Goal: Obtain resource: Download file/media

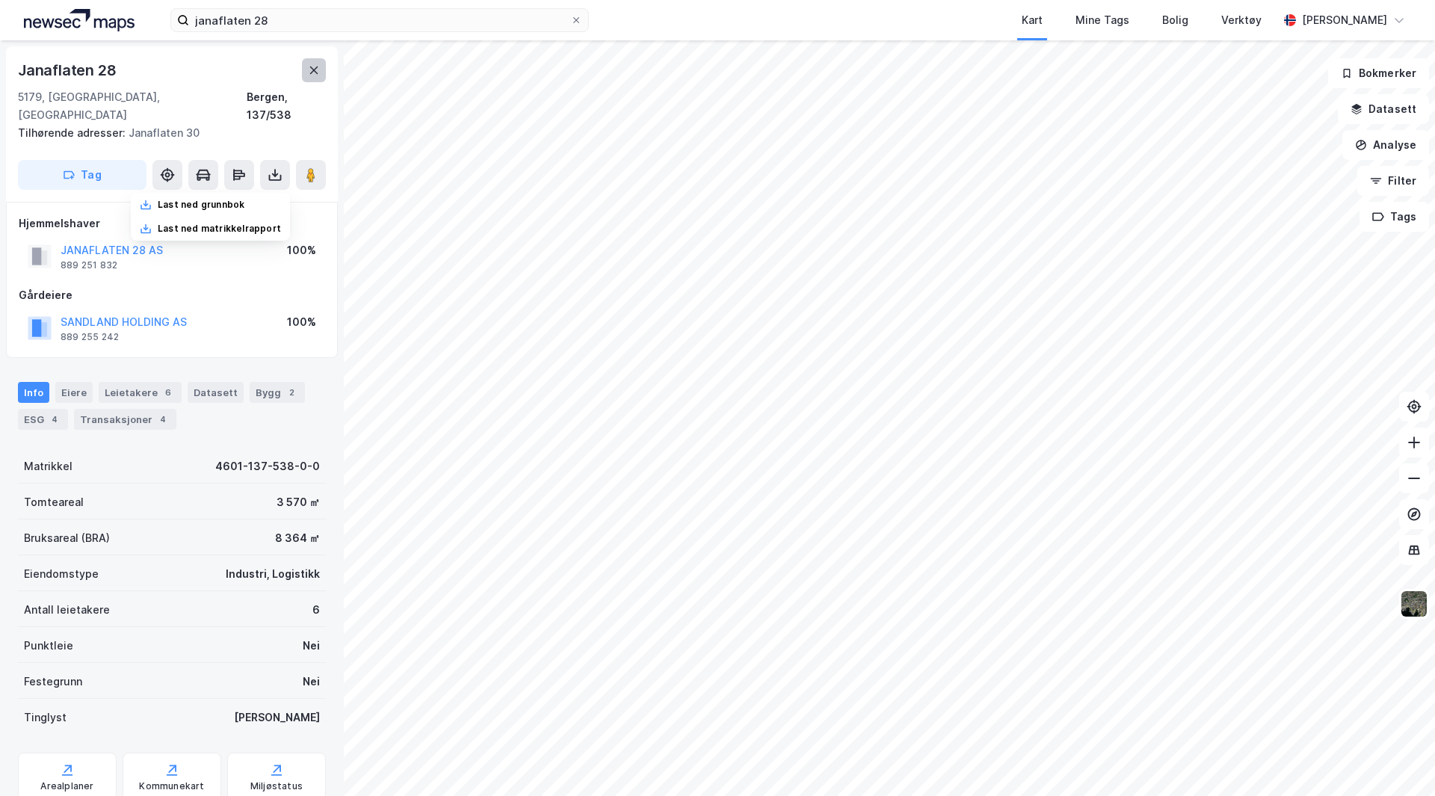
click at [316, 65] on icon at bounding box center [314, 70] width 12 height 12
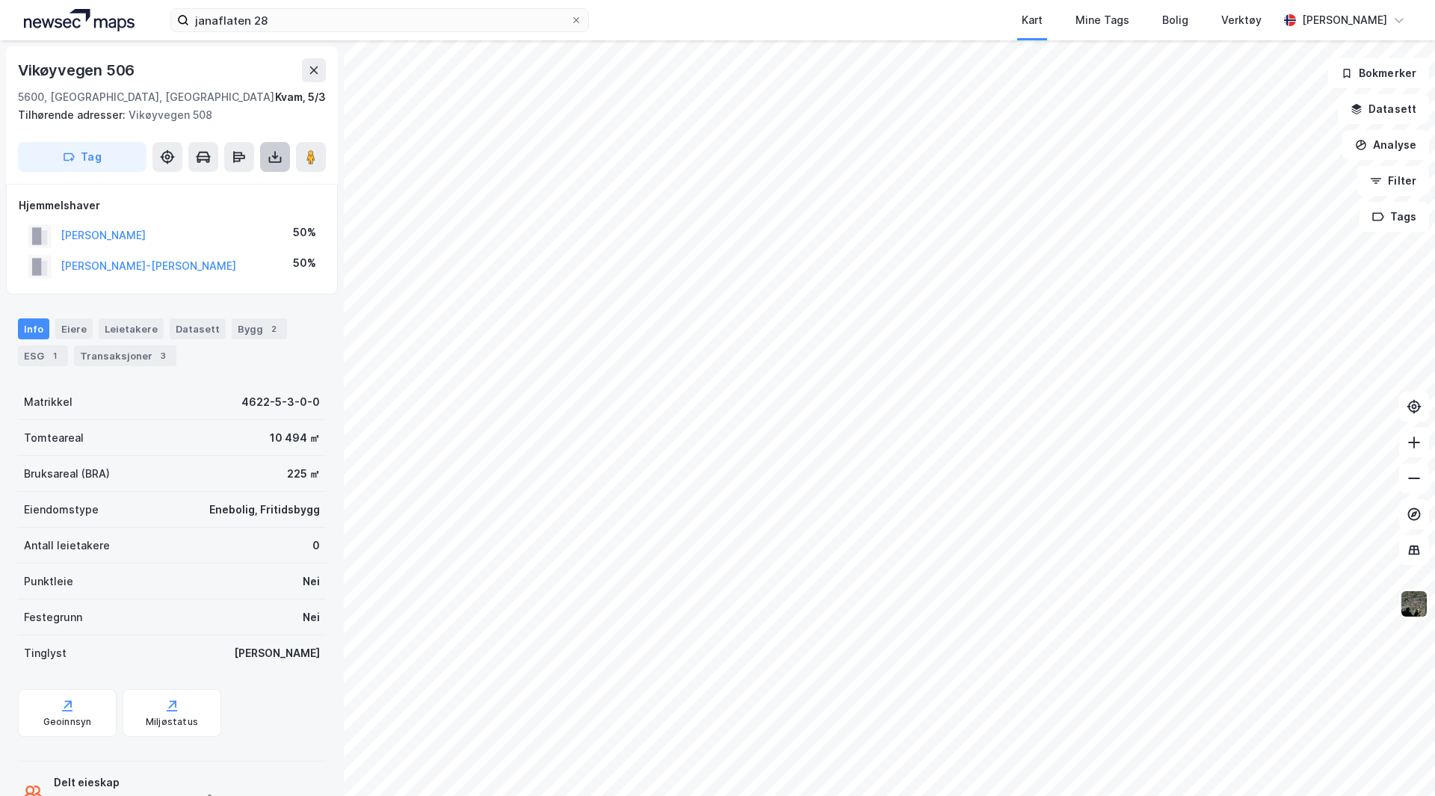
click at [274, 156] on icon at bounding box center [275, 156] width 15 height 15
click at [230, 188] on div "Last ned grunnbok" at bounding box center [201, 187] width 87 height 12
